Goal: Understand process/instructions: Learn how to perform a task or action

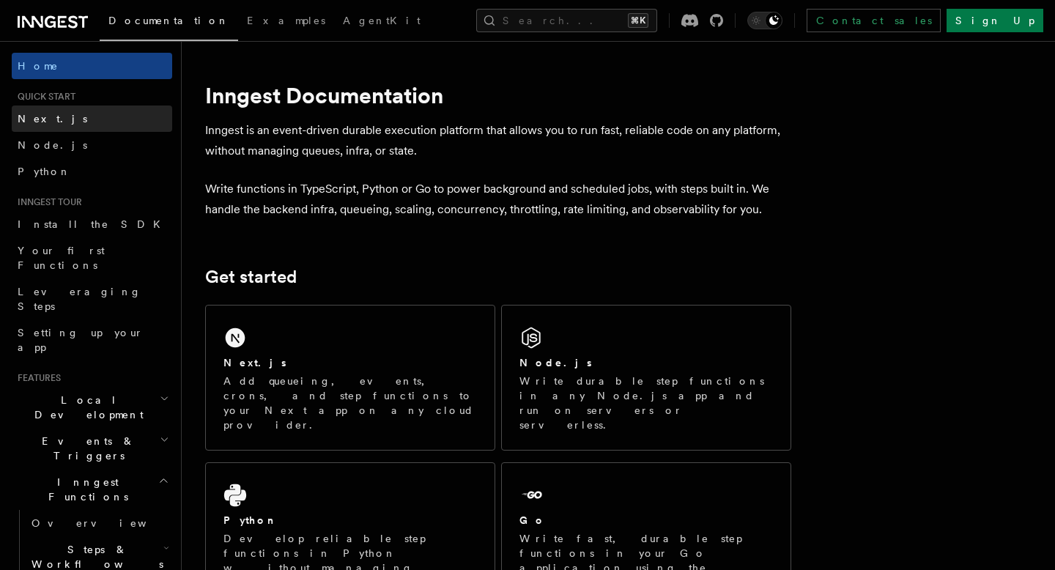
click at [108, 108] on link "Next.js" at bounding box center [92, 119] width 160 height 26
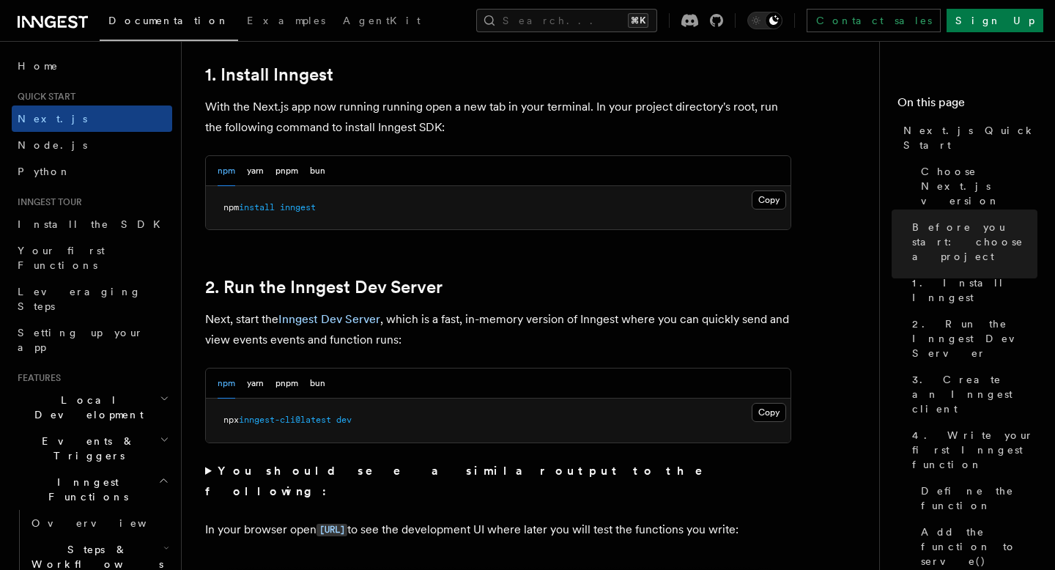
scroll to position [799, 0]
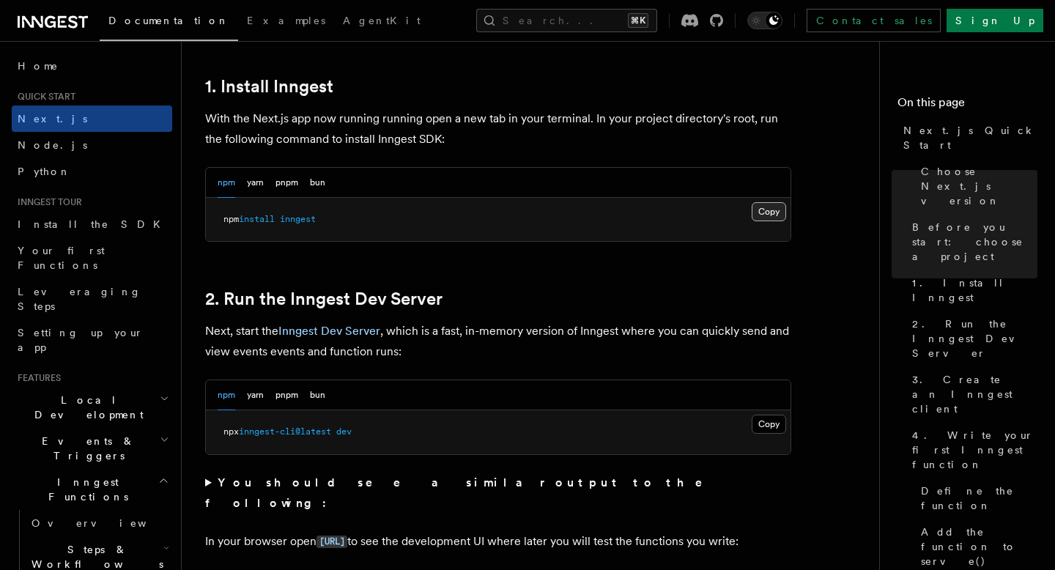
click at [763, 208] on button "Copy Copied" at bounding box center [769, 211] width 34 height 19
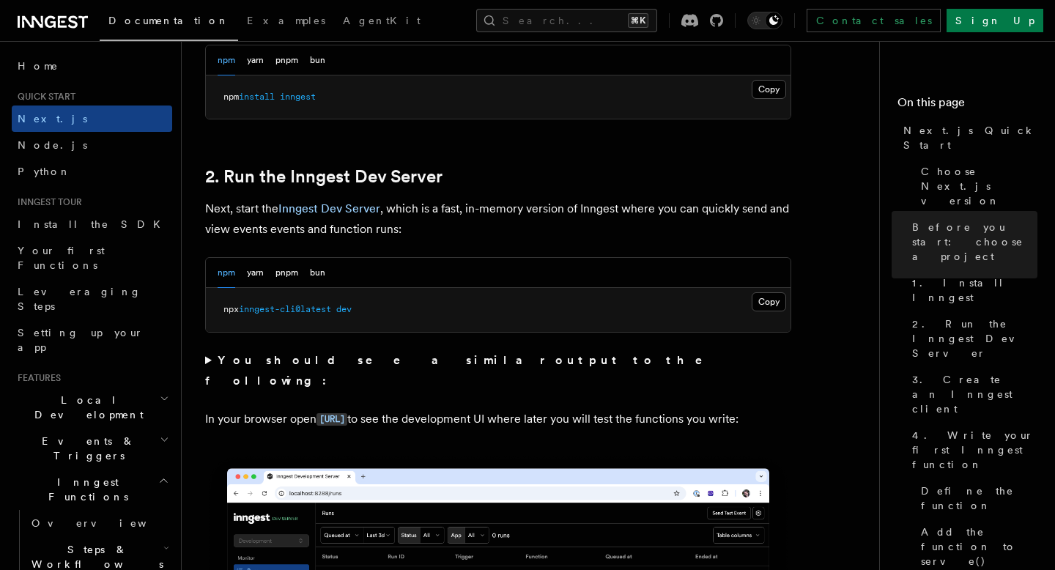
scroll to position [919, 0]
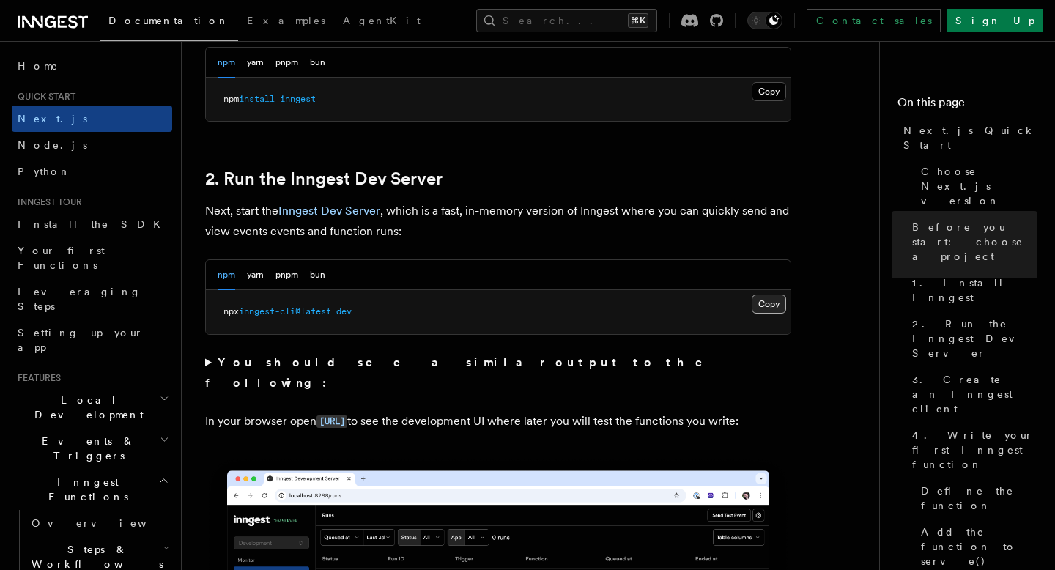
click at [778, 309] on button "Copy Copied" at bounding box center [769, 304] width 34 height 19
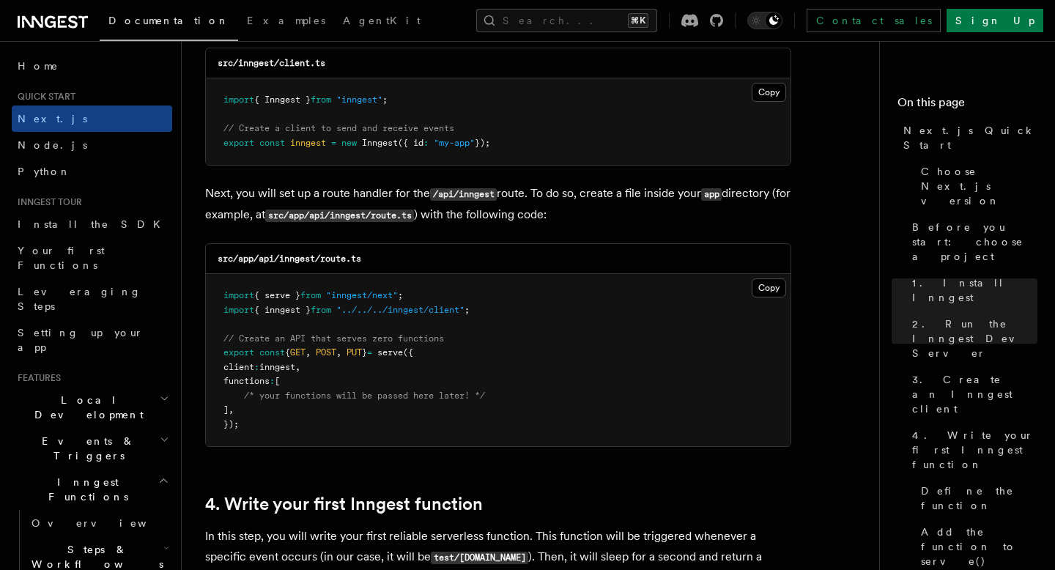
scroll to position [1933, 0]
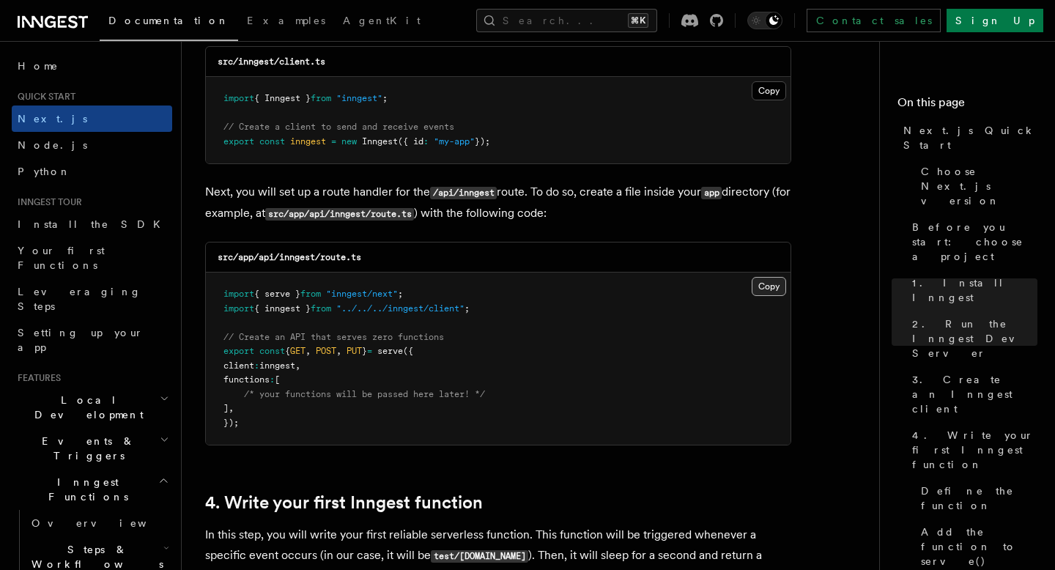
click at [776, 286] on button "Copy Copied" at bounding box center [769, 286] width 34 height 19
